Goal: Find specific page/section: Find specific page/section

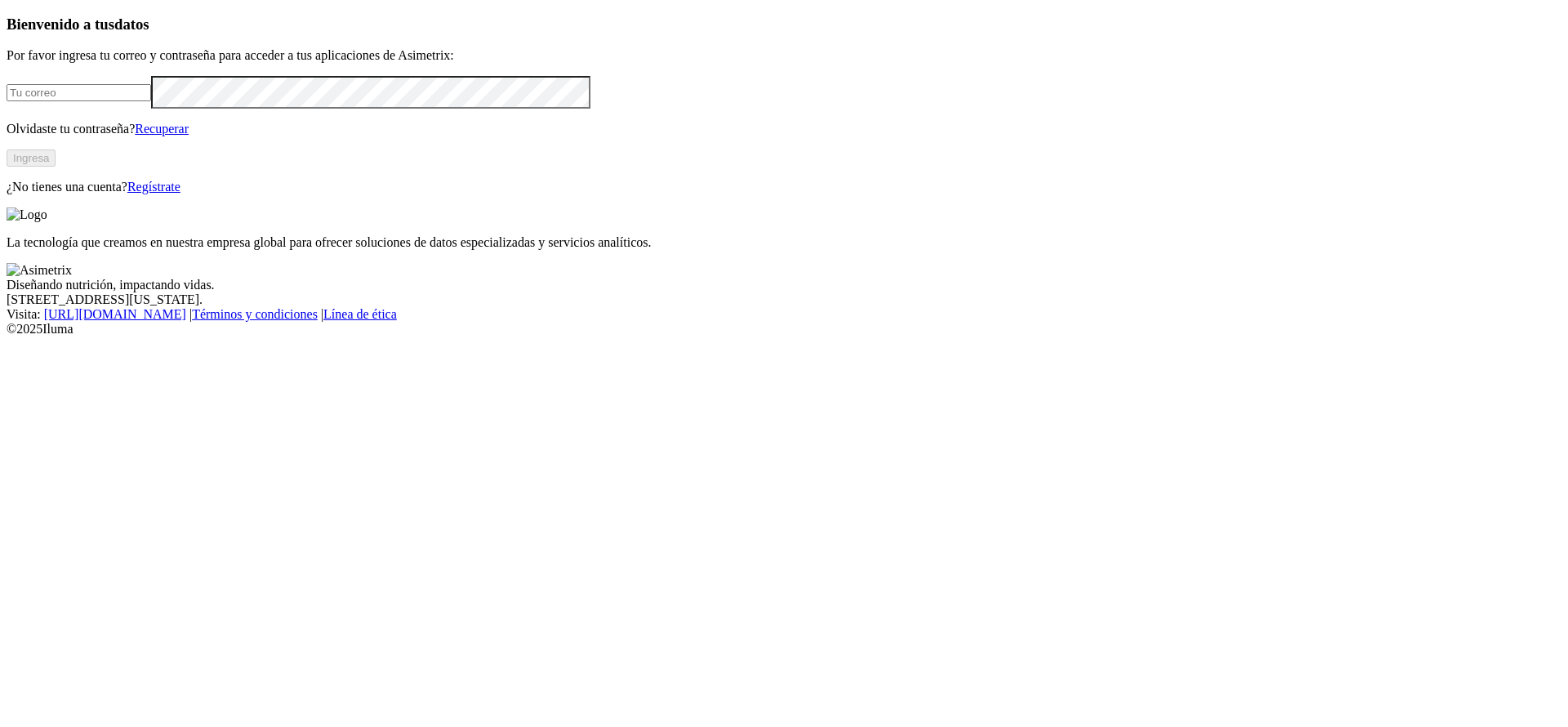
type input "andres.alvarez.marin@premexcorp.com"
click at [55, 166] on button "Ingresa" at bounding box center [31, 158] width 49 height 17
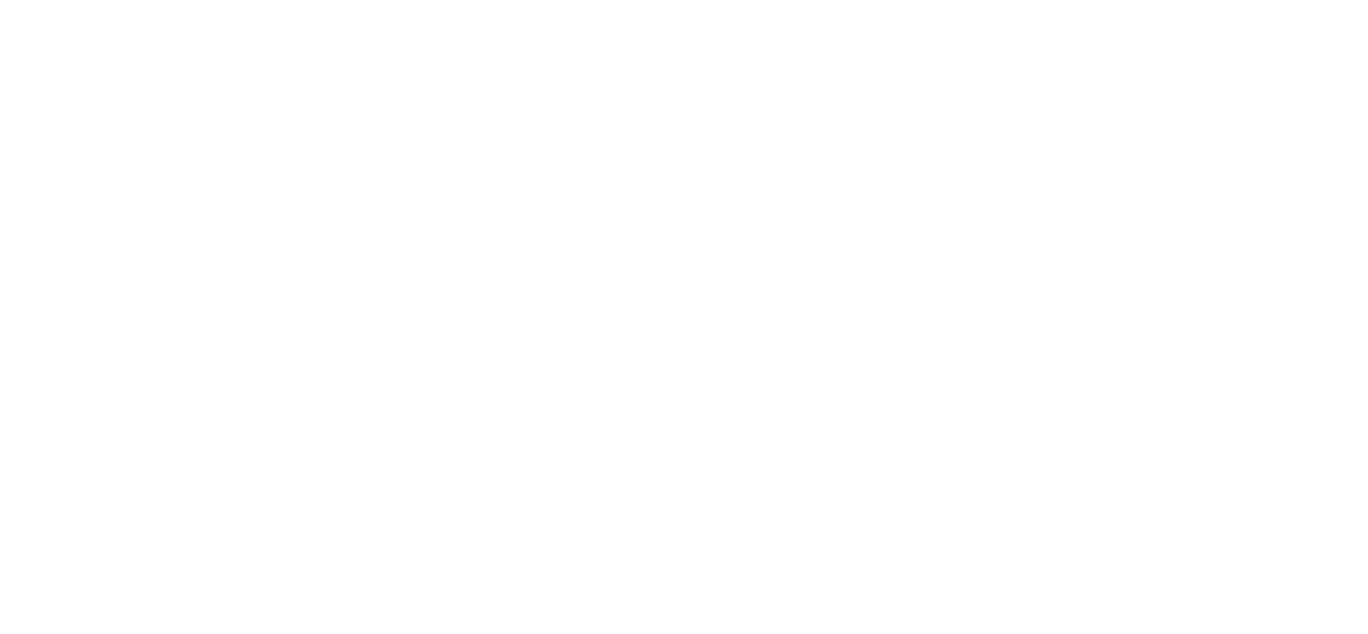
drag, startPoint x: 396, startPoint y: 12, endPoint x: 1030, endPoint y: 84, distance: 638.1
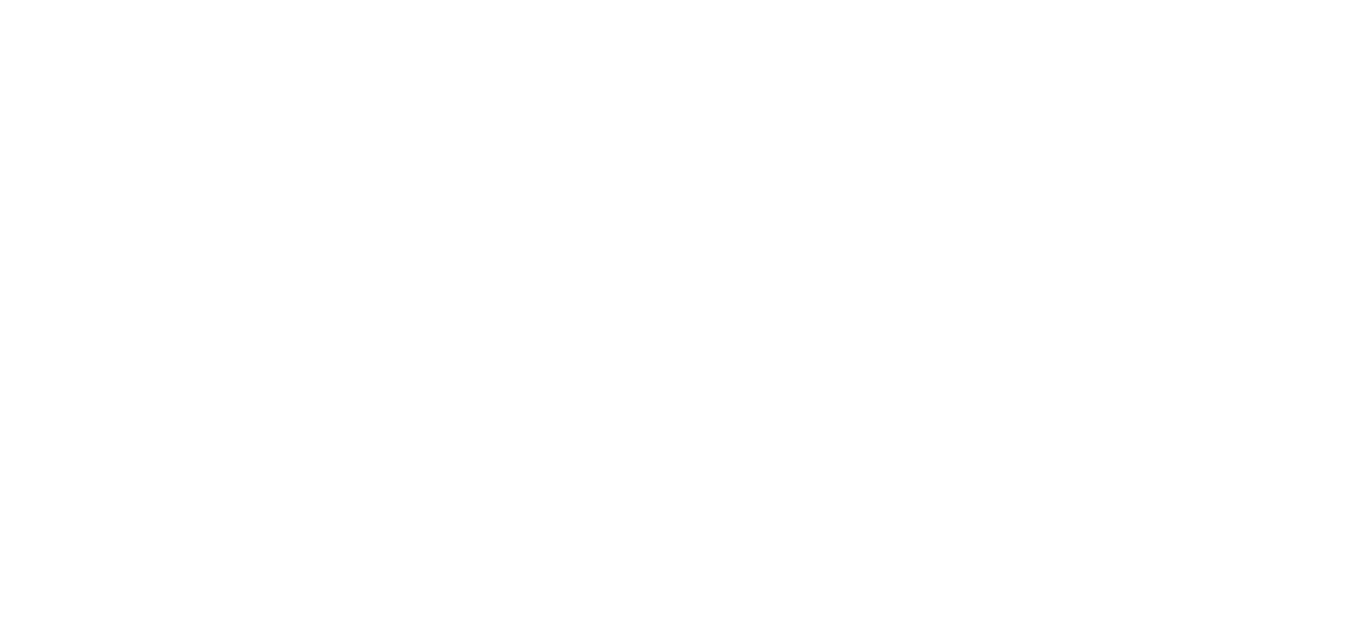
scroll to position [1200, 0]
